Goal: Information Seeking & Learning: Check status

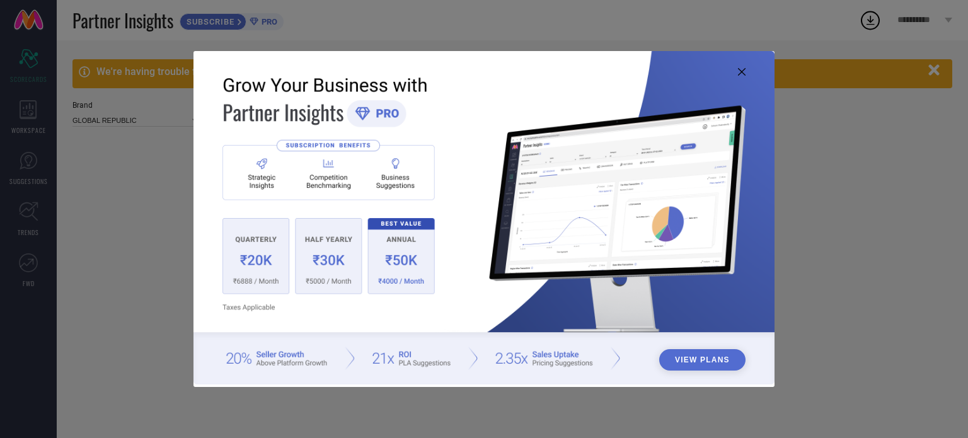
type input "All"
click at [741, 70] on icon at bounding box center [742, 72] width 8 height 8
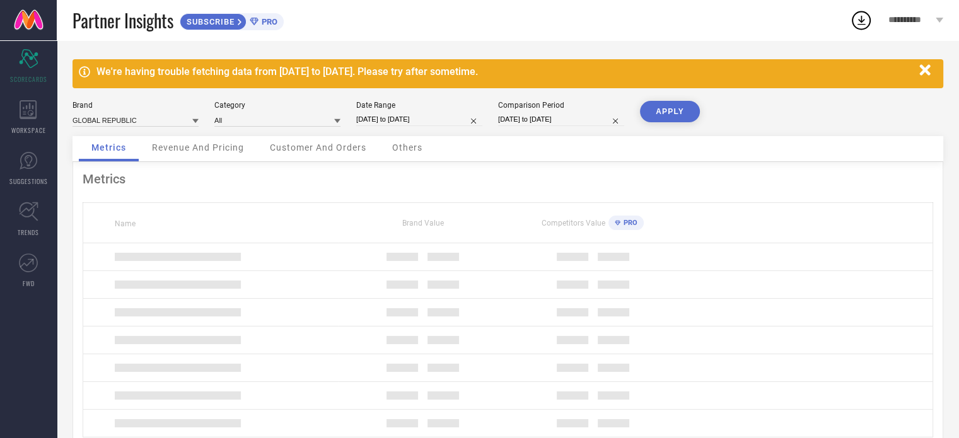
click at [926, 69] on icon "button" at bounding box center [924, 69] width 11 height 11
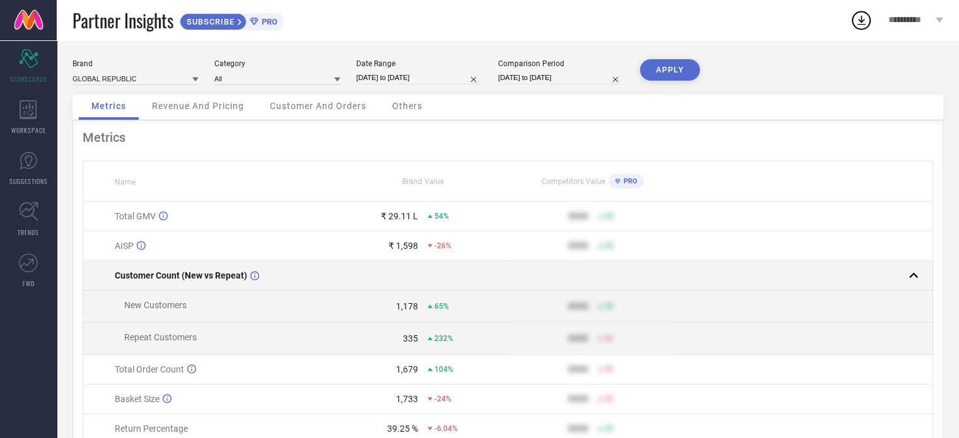
click at [212, 274] on span "Customer Count (New vs Repeat)" at bounding box center [181, 275] width 132 height 10
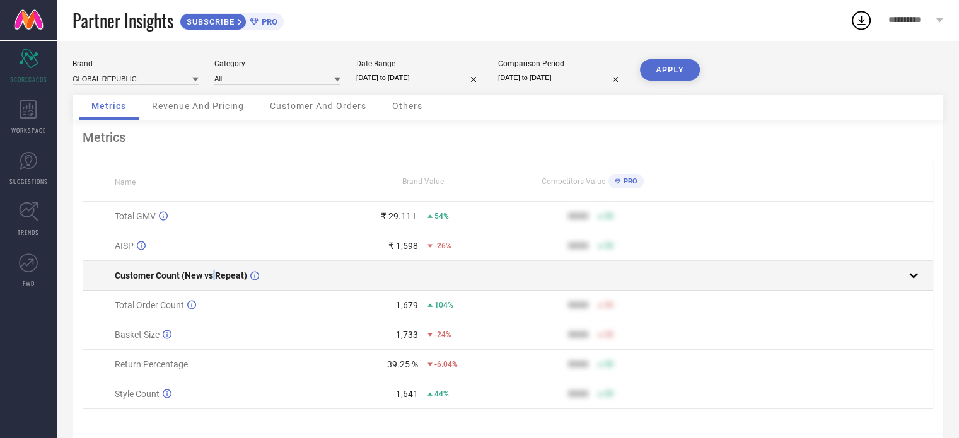
click at [212, 274] on span "Customer Count (New vs Repeat)" at bounding box center [181, 275] width 132 height 10
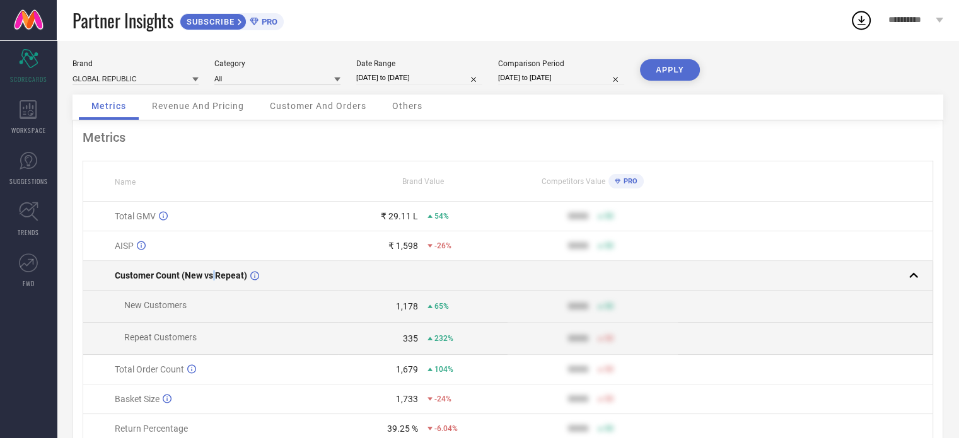
click at [212, 274] on span "Customer Count (New vs Repeat)" at bounding box center [181, 275] width 132 height 10
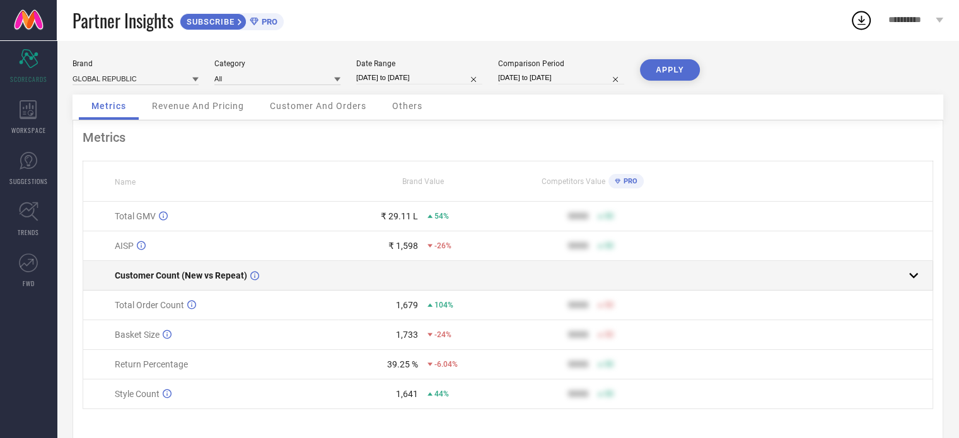
click at [212, 274] on span "Customer Count (New vs Repeat)" at bounding box center [181, 275] width 132 height 10
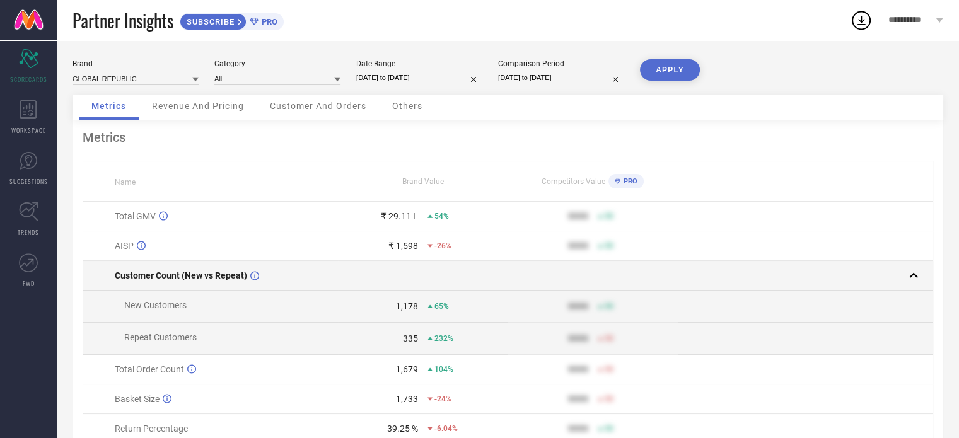
click at [212, 274] on span "Customer Count (New vs Repeat)" at bounding box center [181, 275] width 132 height 10
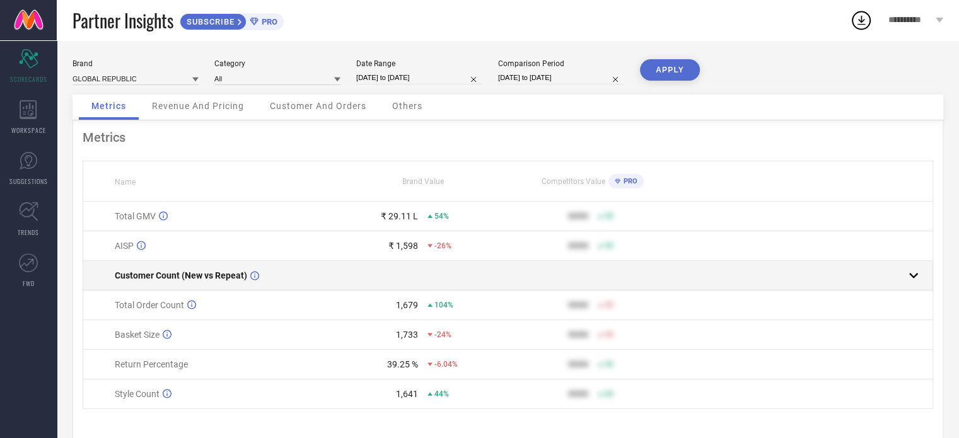
click at [212, 274] on span "Customer Count (New vs Repeat)" at bounding box center [181, 275] width 132 height 10
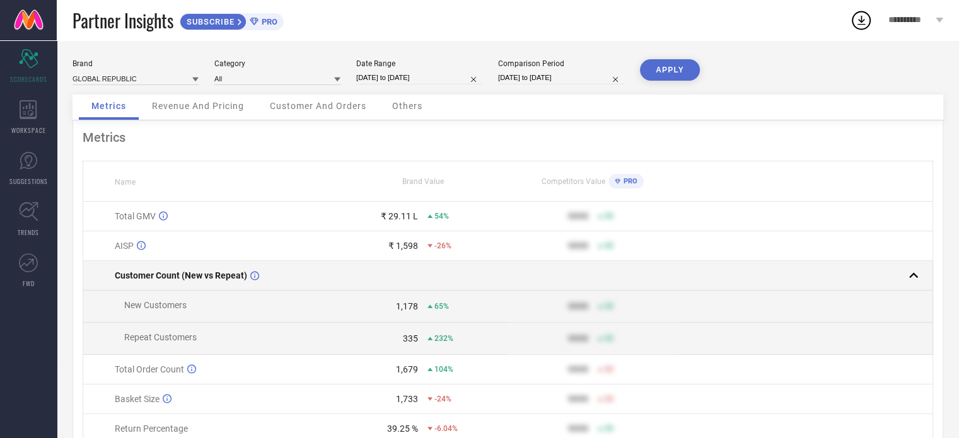
click at [214, 272] on td "Customer Count (New vs Repeat)" at bounding box center [210, 276] width 255 height 30
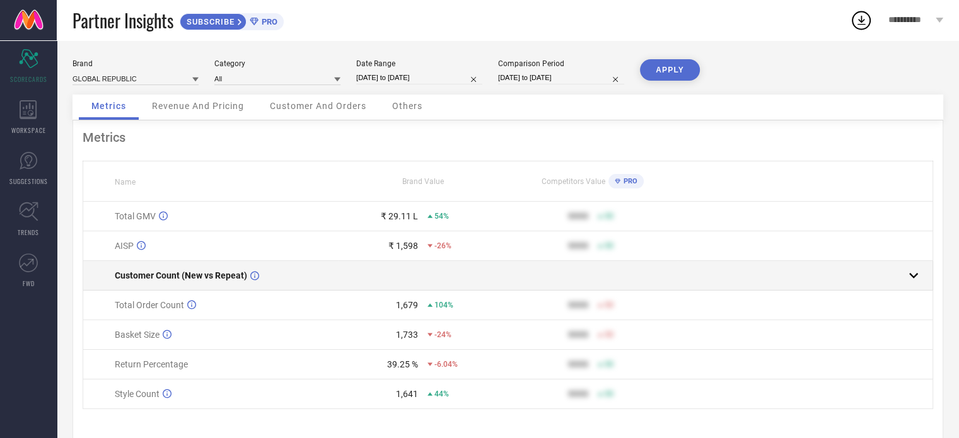
click at [214, 272] on td "Customer Count (New vs Repeat)" at bounding box center [210, 276] width 255 height 30
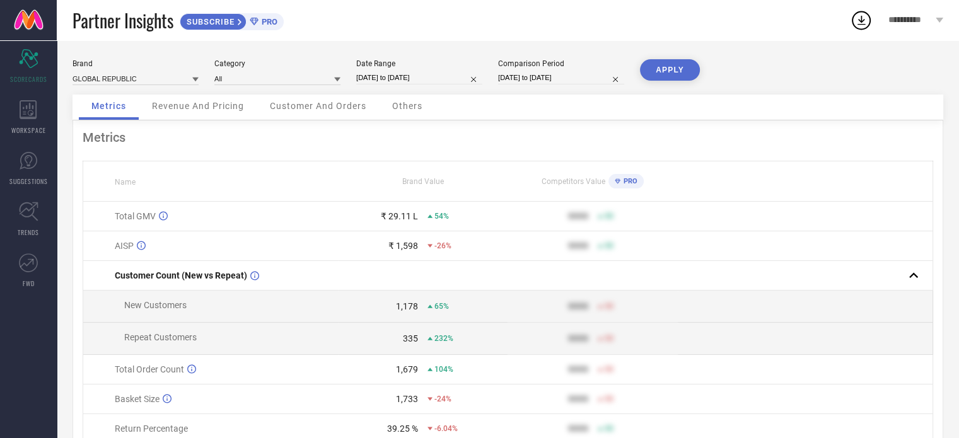
click at [179, 117] on div "Revenue And Pricing" at bounding box center [197, 107] width 117 height 25
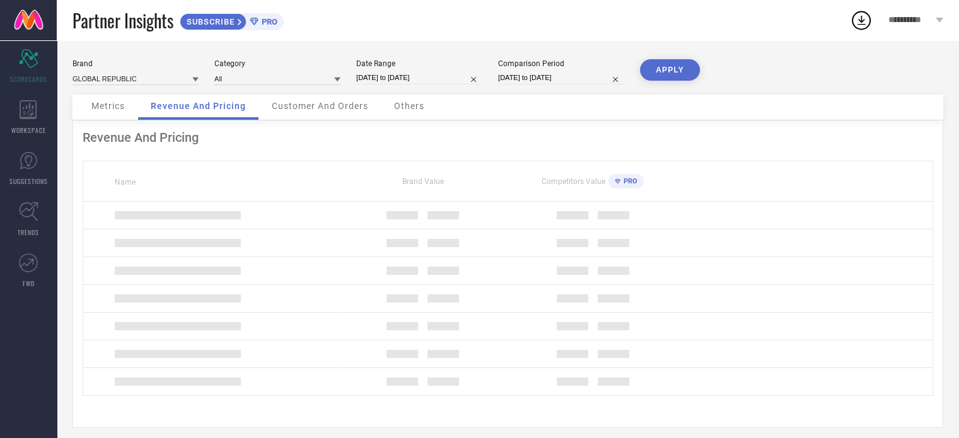
click at [121, 106] on span "Metrics" at bounding box center [107, 106] width 33 height 10
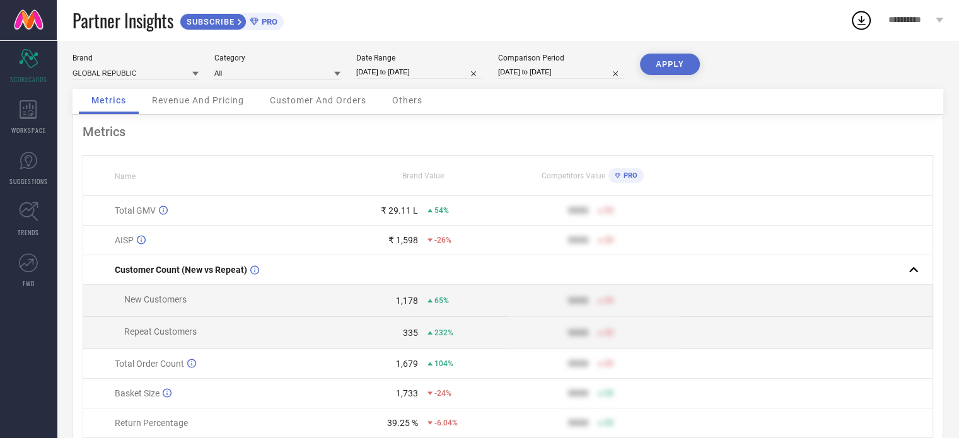
scroll to position [5, 0]
select select "7"
select select "2025"
select select "8"
select select "2025"
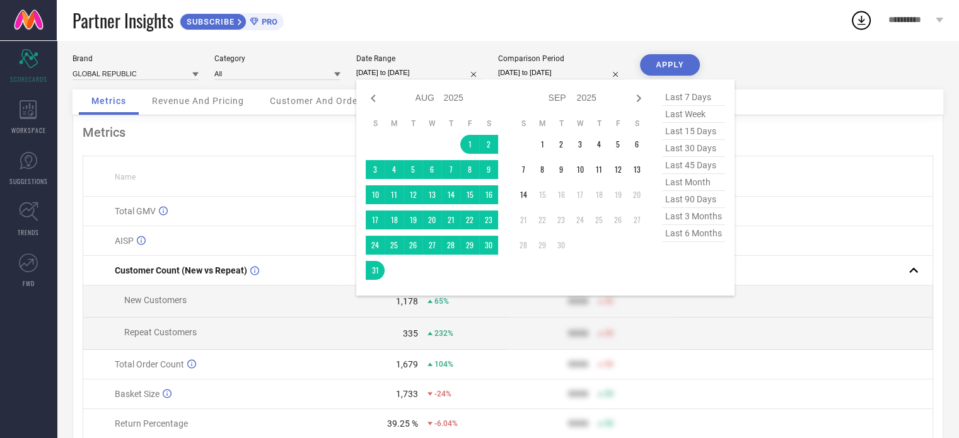
click at [430, 74] on input "[DATE] to [DATE]" at bounding box center [419, 72] width 126 height 13
click at [545, 144] on td "1" at bounding box center [542, 144] width 19 height 19
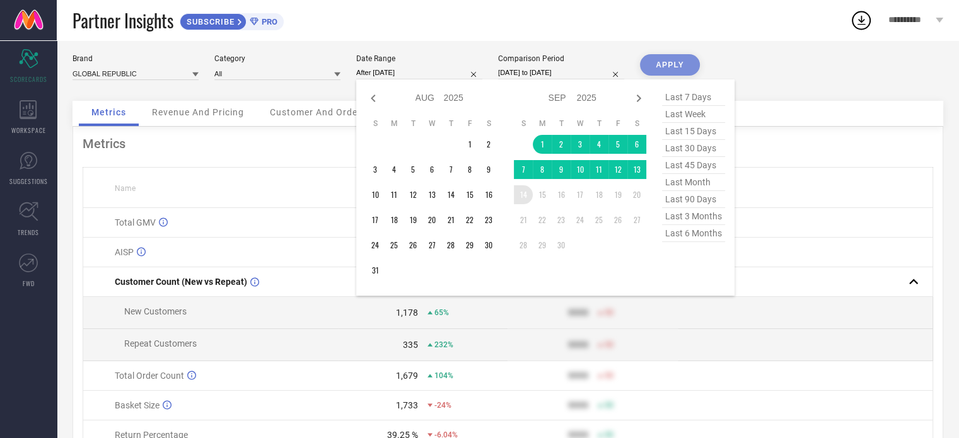
type input "[DATE] to [DATE]"
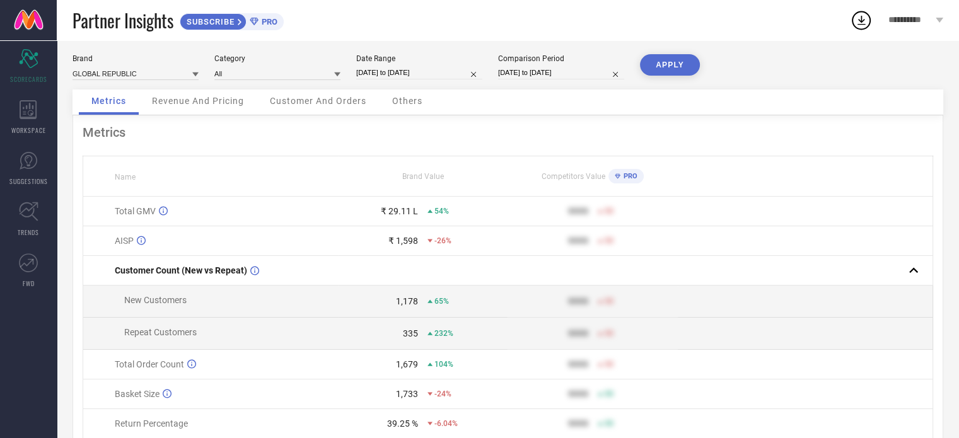
click at [675, 65] on button "APPLY" at bounding box center [670, 64] width 60 height 21
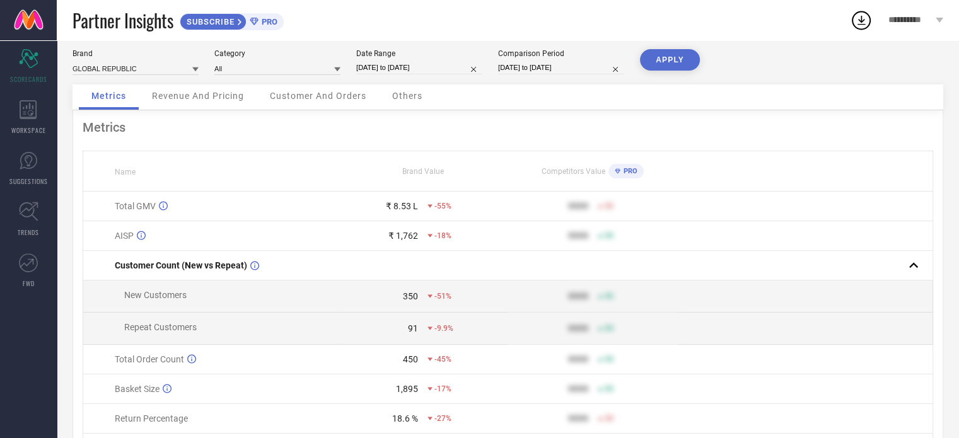
scroll to position [0, 0]
